Goal: Task Accomplishment & Management: Manage account settings

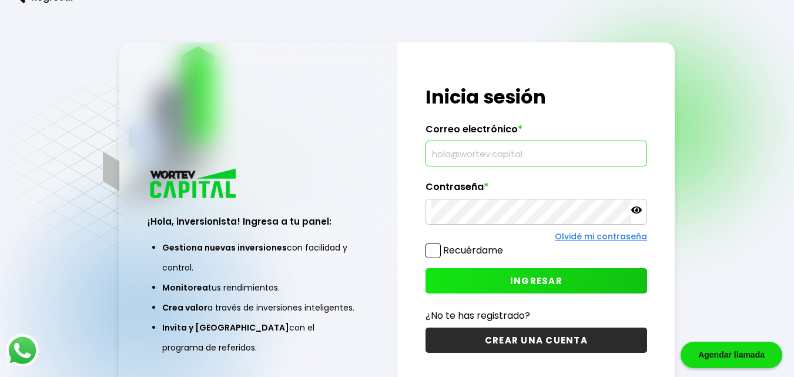
click at [439, 157] on input "text" at bounding box center [536, 153] width 211 height 25
type input "[EMAIL_ADDRESS][DOMAIN_NAME]"
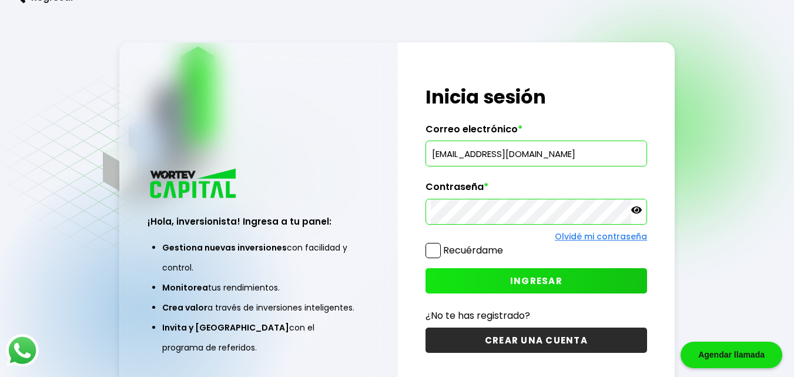
click at [535, 279] on span "INGRESAR" at bounding box center [536, 280] width 52 height 12
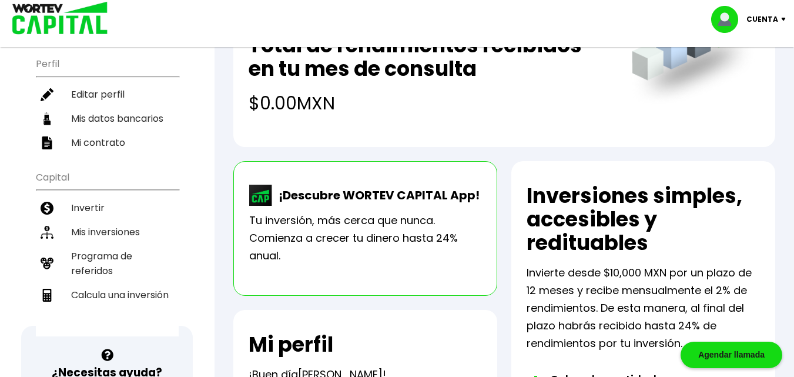
scroll to position [176, 0]
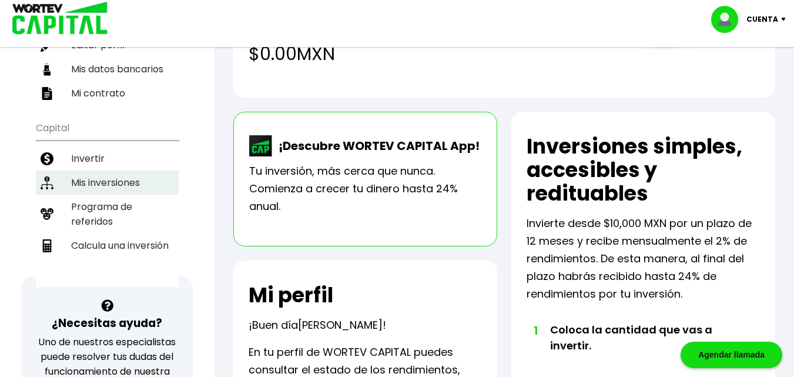
click at [104, 179] on li "Mis inversiones" at bounding box center [107, 182] width 143 height 24
